Goal: Task Accomplishment & Management: Use online tool/utility

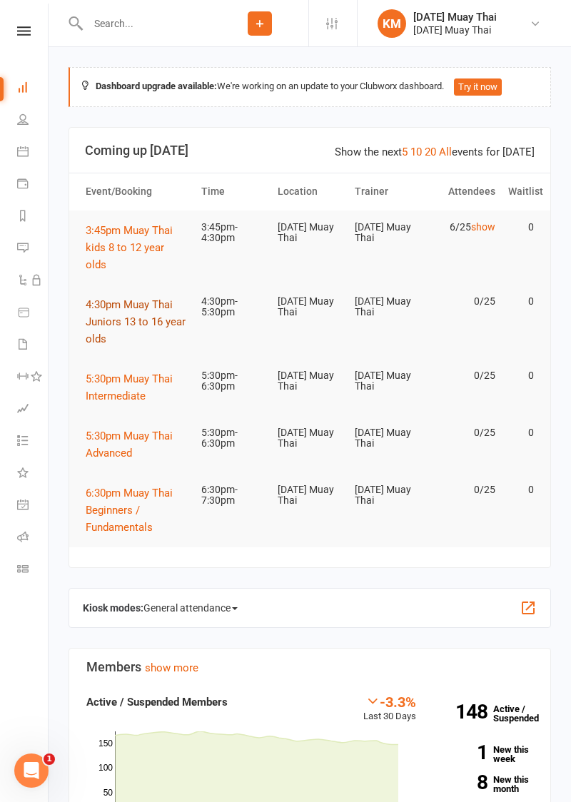
click at [128, 316] on span "4:30pm Muay Thai Juniors 13 to 16 year olds" at bounding box center [136, 321] width 100 height 47
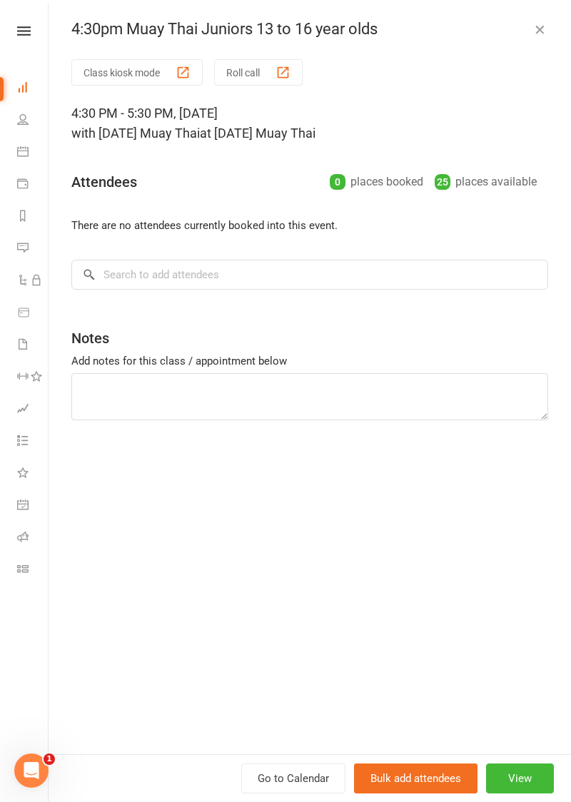
click at [290, 69] on div "button" at bounding box center [282, 72] width 15 height 15
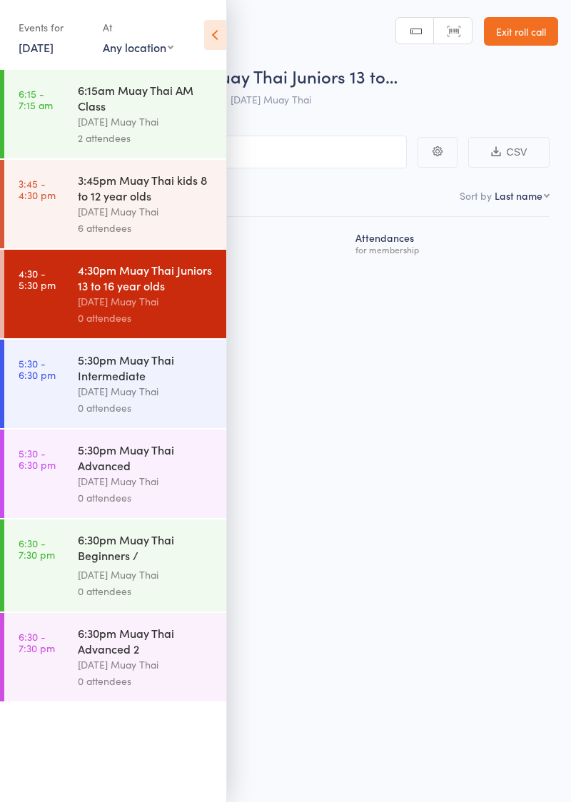
click at [223, 29] on icon at bounding box center [215, 35] width 22 height 30
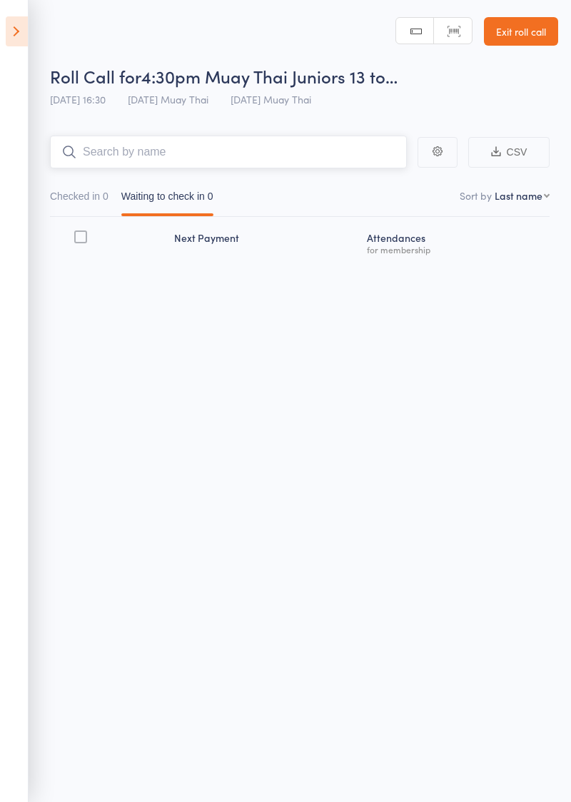
click at [277, 147] on input "search" at bounding box center [228, 152] width 357 height 33
type input "Erick"
click at [383, 186] on link "Drop in" at bounding box center [369, 182] width 46 height 22
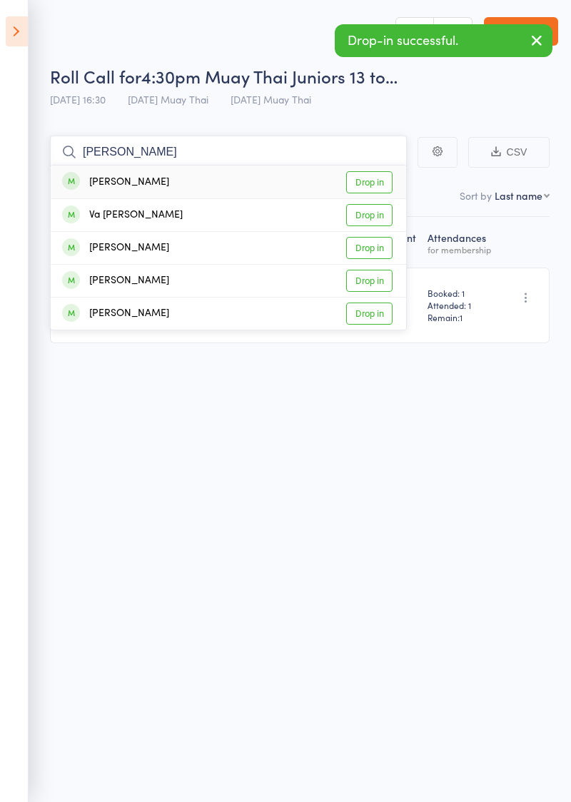
type input "Harry"
click at [377, 183] on link "Drop in" at bounding box center [369, 182] width 46 height 22
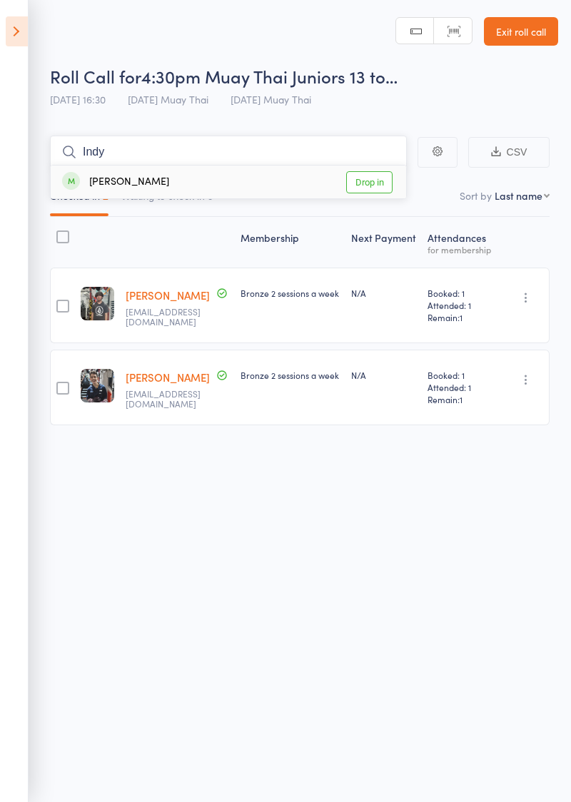
type input "Indy"
click at [383, 186] on link "Drop in" at bounding box center [369, 182] width 46 height 22
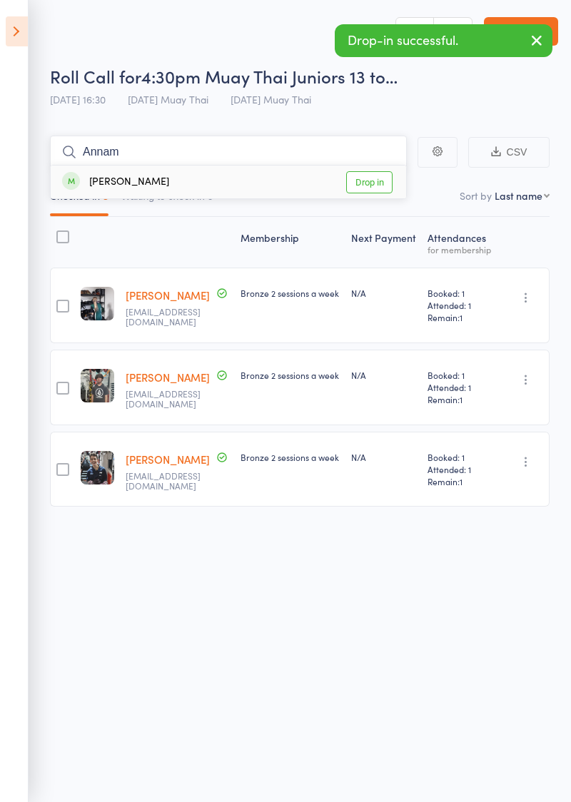
type input "Annam"
click at [382, 182] on link "Drop in" at bounding box center [369, 182] width 46 height 22
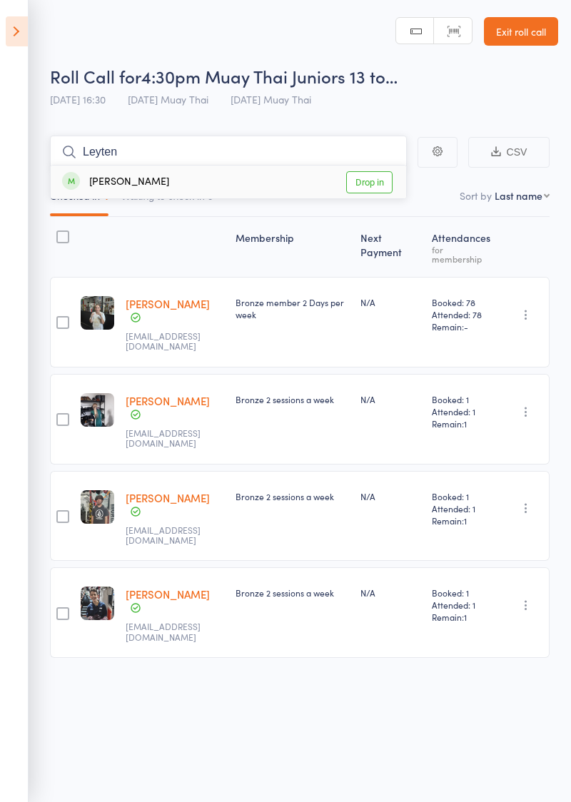
type input "Leyten"
click at [384, 186] on link "Drop in" at bounding box center [369, 182] width 46 height 22
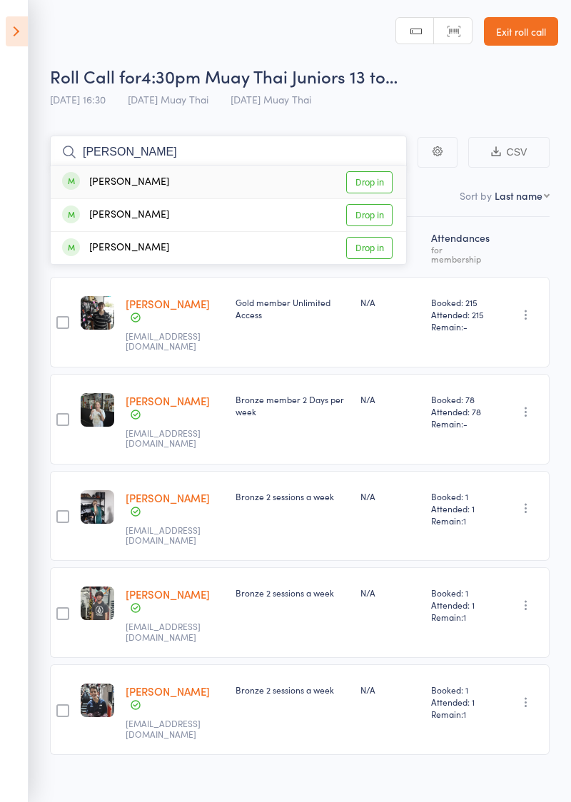
type input "Ellis"
click at [384, 182] on link "Drop in" at bounding box center [369, 182] width 46 height 22
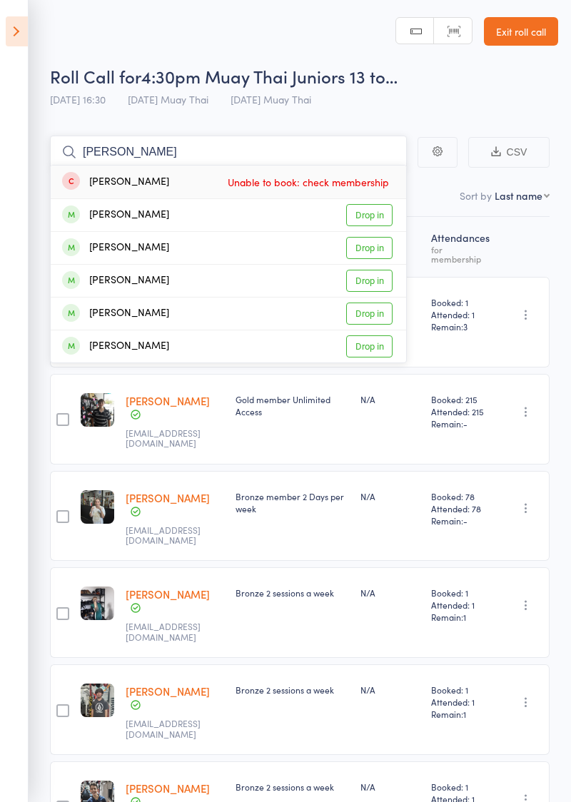
type input "Jacob"
click at [383, 216] on link "Drop in" at bounding box center [369, 215] width 46 height 22
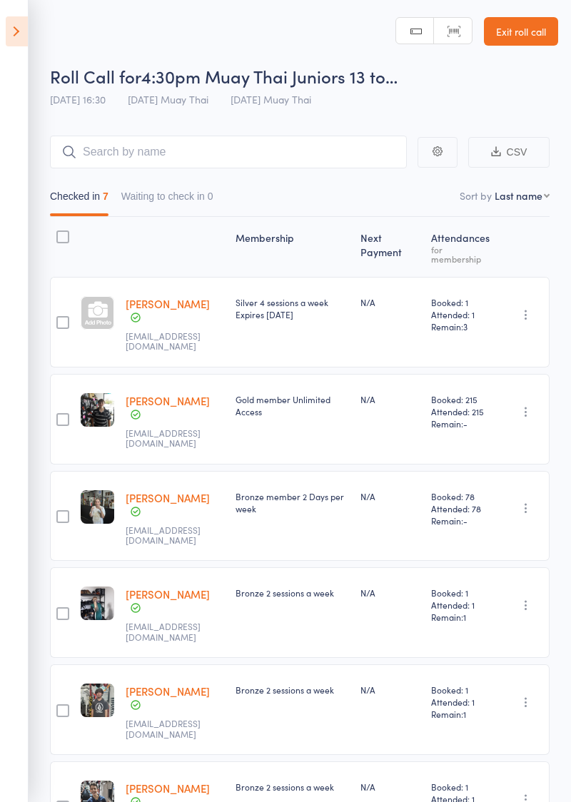
click at [528, 36] on link "Exit roll call" at bounding box center [521, 31] width 74 height 29
